Goal: Information Seeking & Learning: Learn about a topic

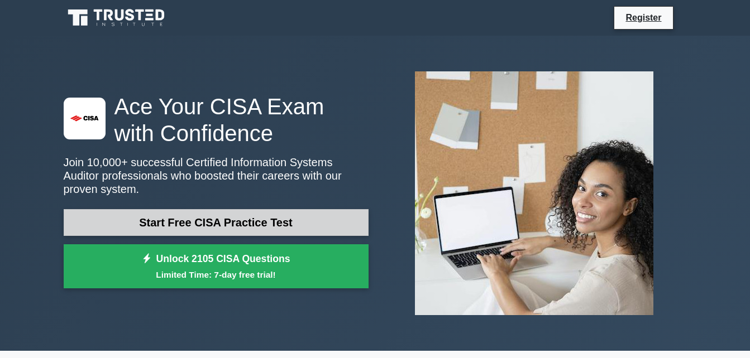
drag, startPoint x: 0, startPoint y: 0, endPoint x: 280, endPoint y: 226, distance: 360.1
click at [280, 226] on link "Start Free CISA Practice Test" at bounding box center [216, 222] width 305 height 27
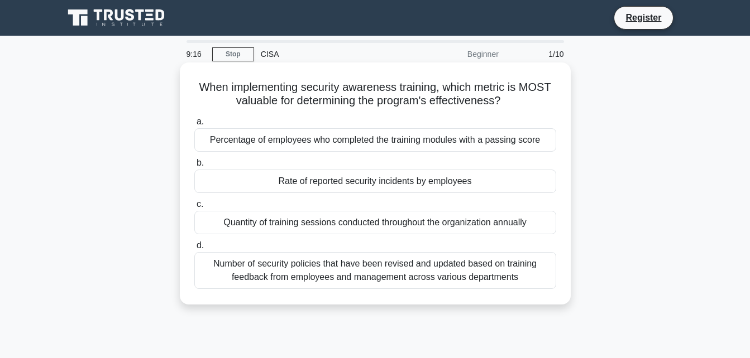
click at [317, 144] on div "Percentage of employees who completed the training modules with a passing score" at bounding box center [375, 139] width 362 height 23
click at [194, 126] on input "a. Percentage of employees who completed the training modules with a passing sc…" at bounding box center [194, 121] width 0 height 7
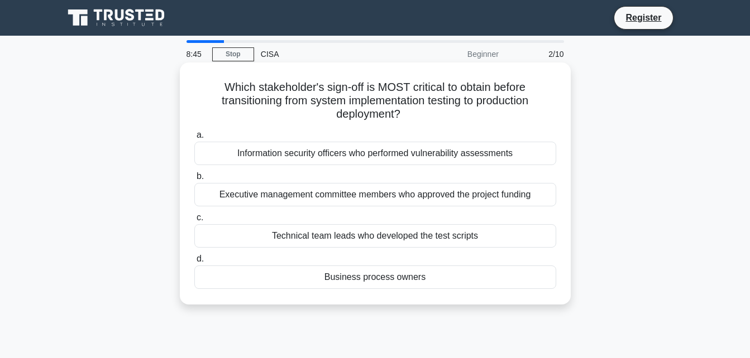
click at [337, 203] on div "Executive management committee members who approved the project funding" at bounding box center [375, 194] width 362 height 23
click at [194, 180] on input "b. Executive management committee members who approved the project funding" at bounding box center [194, 176] width 0 height 7
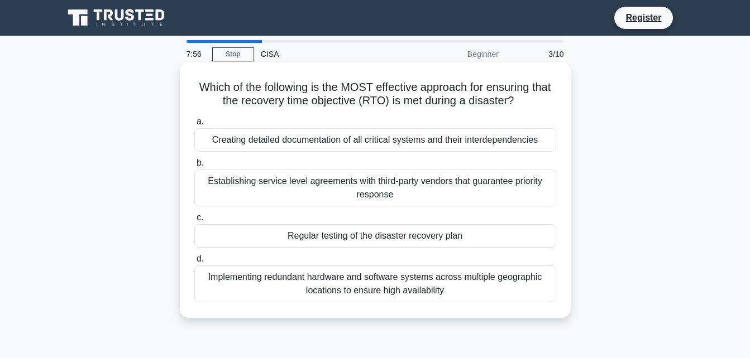
click at [371, 236] on div "Regular testing of the disaster recovery plan" at bounding box center [375, 235] width 362 height 23
click at [194, 222] on input "c. Regular testing of the disaster recovery plan" at bounding box center [194, 217] width 0 height 7
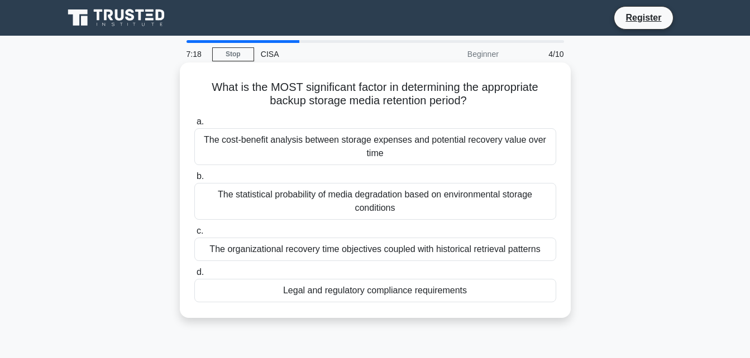
click at [377, 287] on div "Legal and regulatory compliance requirements" at bounding box center [375, 290] width 362 height 23
click at [194, 276] on input "d. Legal and regulatory compliance requirements" at bounding box center [194, 272] width 0 height 7
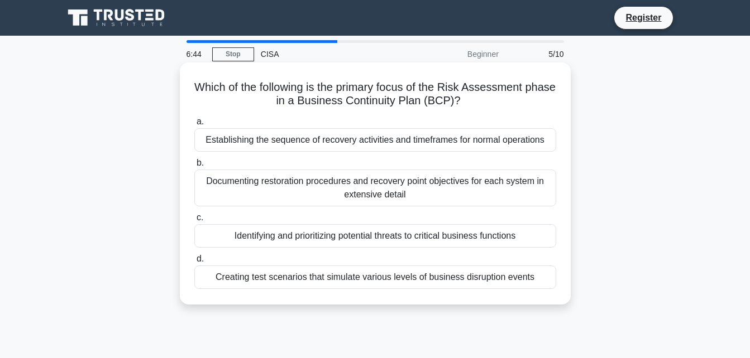
click at [343, 146] on div "Establishing the sequence of recovery activities and timeframes for normal oper…" at bounding box center [375, 139] width 362 height 23
click at [194, 126] on input "a. Establishing the sequence of recovery activities and timeframes for normal o…" at bounding box center [194, 121] width 0 height 7
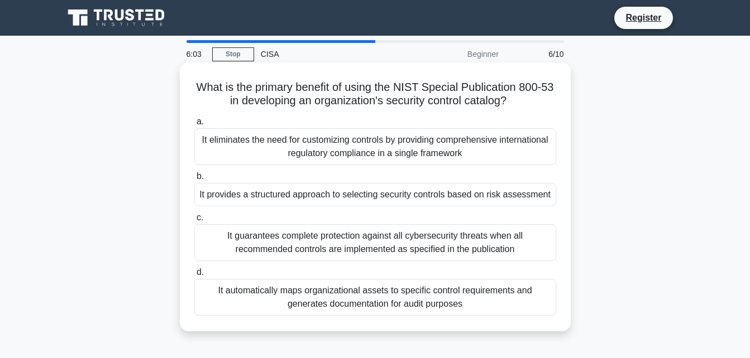
click at [374, 238] on div "It guarantees complete protection against all cybersecurity threats when all re…" at bounding box center [375, 242] width 362 height 37
click at [194, 222] on input "c. It guarantees complete protection against all cybersecurity threats when all…" at bounding box center [194, 217] width 0 height 7
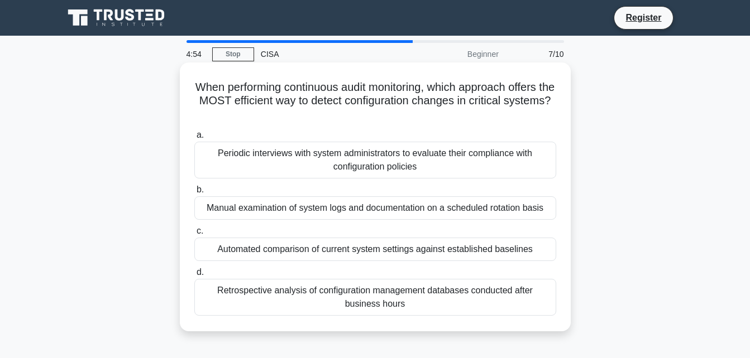
click at [374, 297] on div "Retrospective analysis of configuration management databases conducted after bu…" at bounding box center [375, 297] width 362 height 37
click at [194, 276] on input "d. Retrospective analysis of configuration management databases conducted after…" at bounding box center [194, 272] width 0 height 7
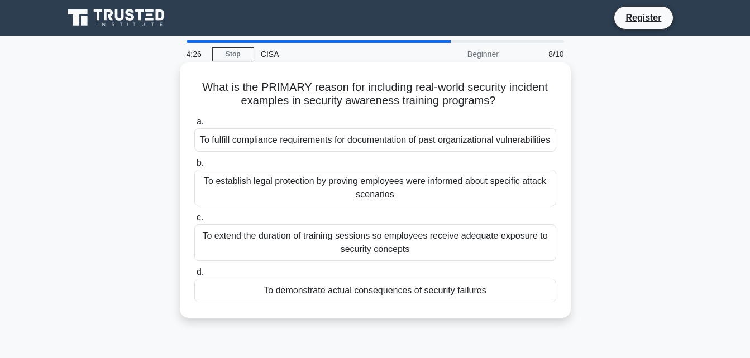
click at [348, 205] on div "To establish legal protection by proving employees were informed about specific…" at bounding box center [375, 188] width 362 height 37
click at [194, 167] on input "b. To establish legal protection by proving employees were informed about speci…" at bounding box center [194, 163] width 0 height 7
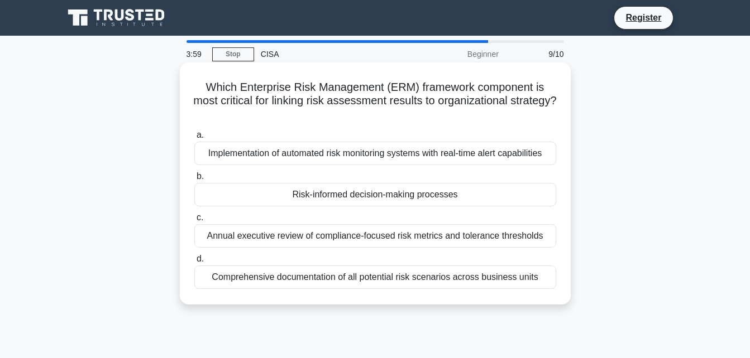
click at [374, 241] on div "Annual executive review of compliance-focused risk metrics and tolerance thresh…" at bounding box center [375, 235] width 362 height 23
click at [194, 222] on input "c. Annual executive review of compliance-focused risk metrics and tolerance thr…" at bounding box center [194, 217] width 0 height 7
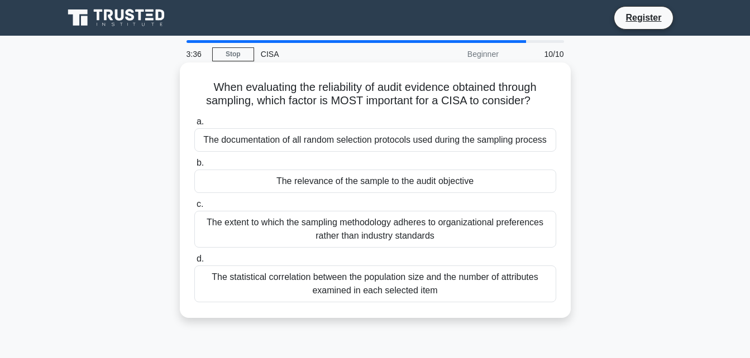
click at [371, 290] on div "The statistical correlation between the population size and the number of attri…" at bounding box center [375, 284] width 362 height 37
click at [194, 263] on input "d. The statistical correlation between the population size and the number of at…" at bounding box center [194, 259] width 0 height 7
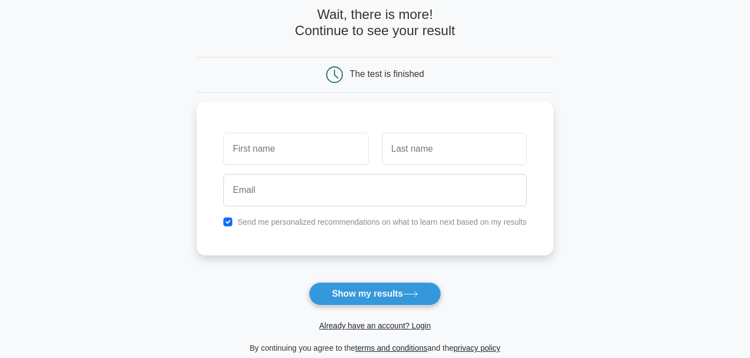
scroll to position [57, 0]
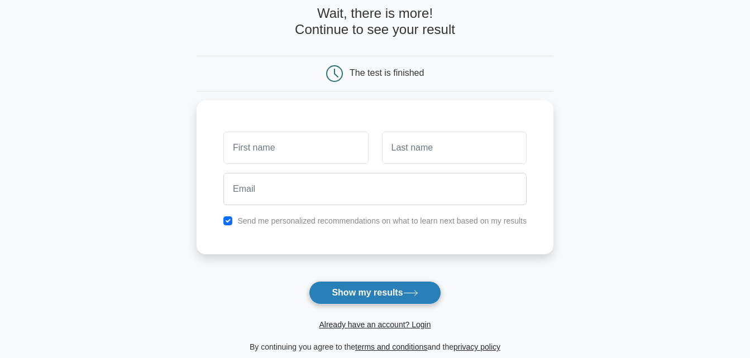
click at [372, 305] on button "Show my results" at bounding box center [375, 292] width 132 height 23
click at [276, 258] on form "Wait, there is more! Continue to see your result The test is finished and the" at bounding box center [375, 180] width 357 height 348
